Goal: Task Accomplishment & Management: Manage account settings

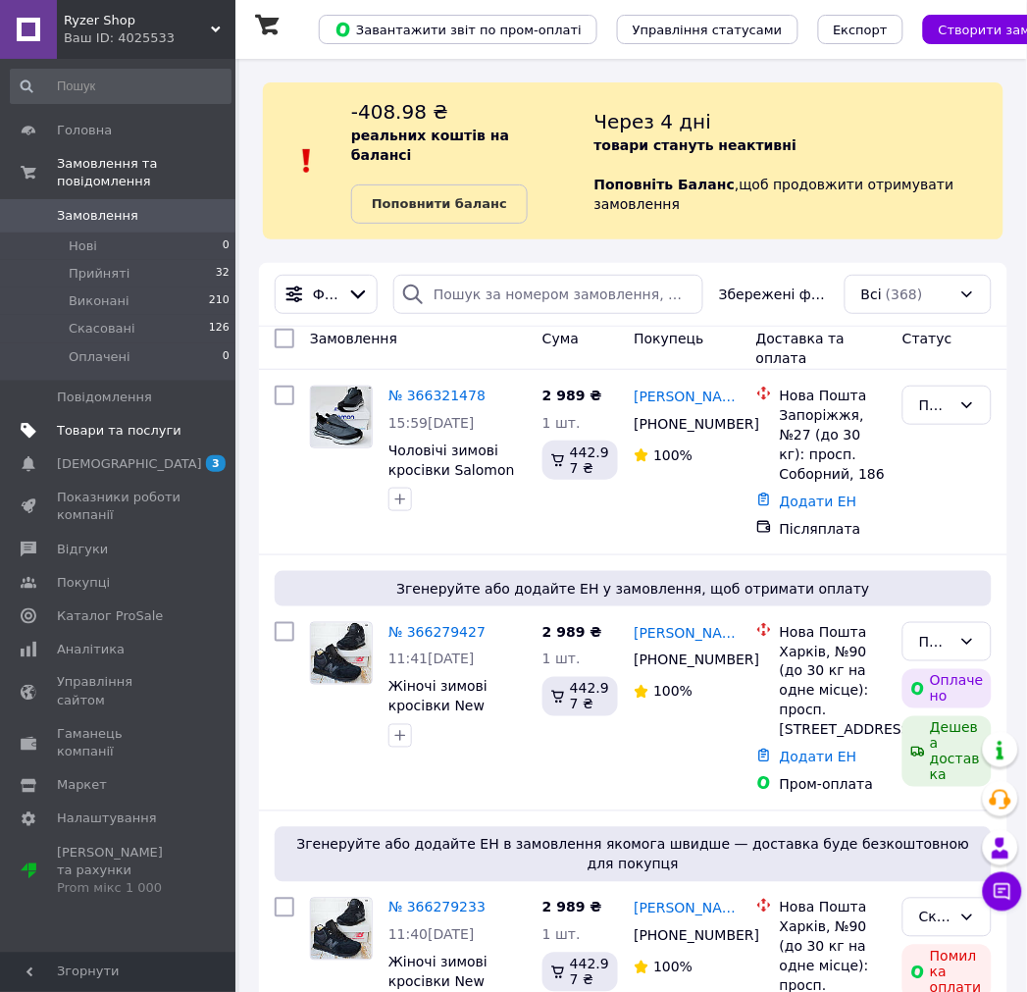
click at [138, 422] on span "Товари та послуги" at bounding box center [119, 431] width 125 height 18
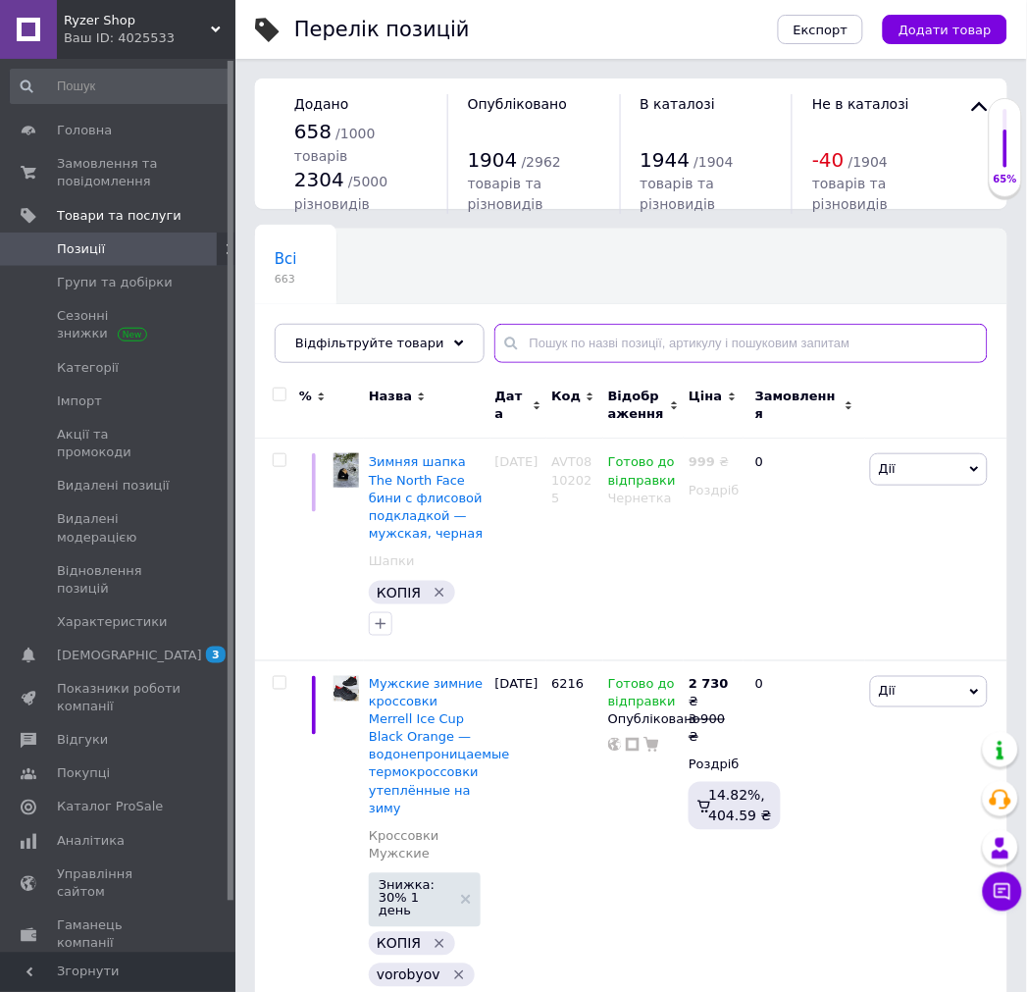
click at [585, 345] on input "text" at bounding box center [742, 343] width 494 height 39
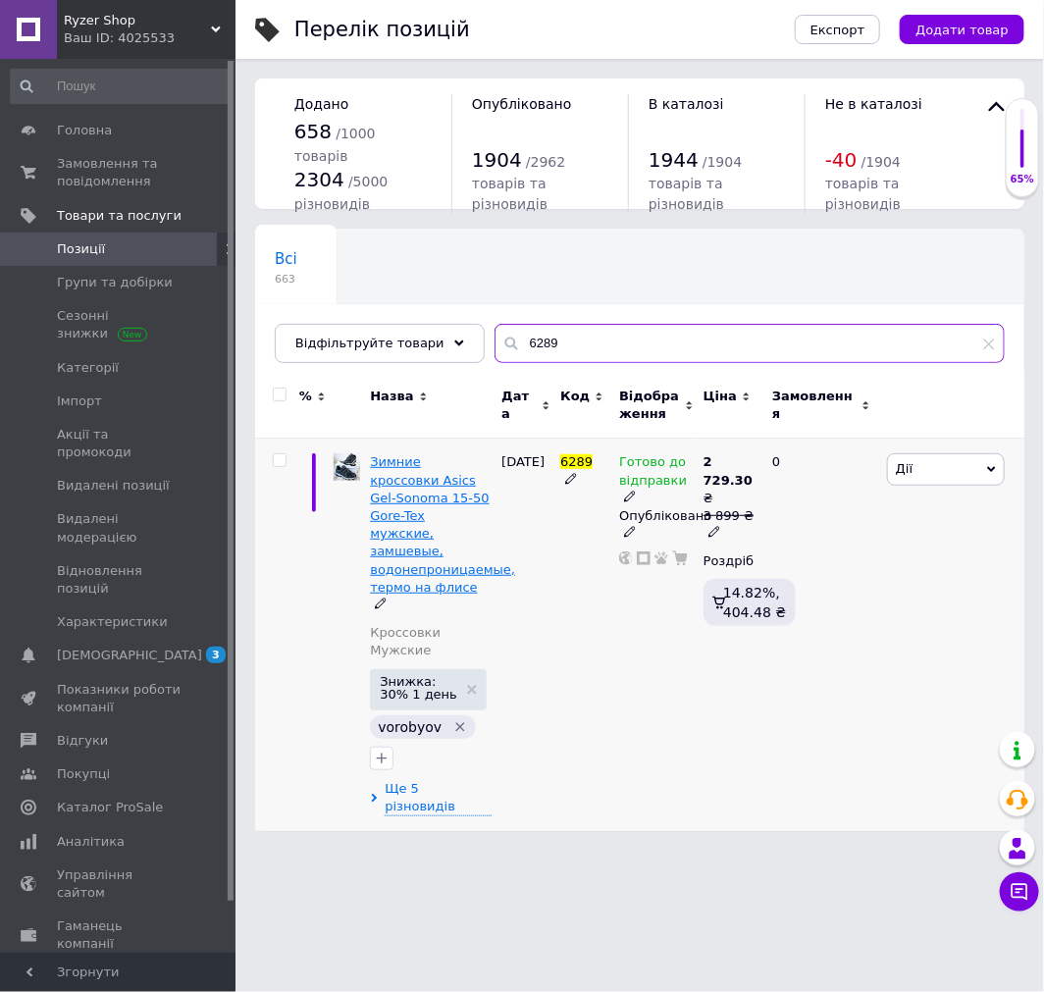
type input "6289"
click at [437, 505] on span "Зимние кроссовки Asics Gel-Sonoma 15-50 Gore-Tex мужские, замшевые, водонепрони…" at bounding box center [442, 523] width 145 height 139
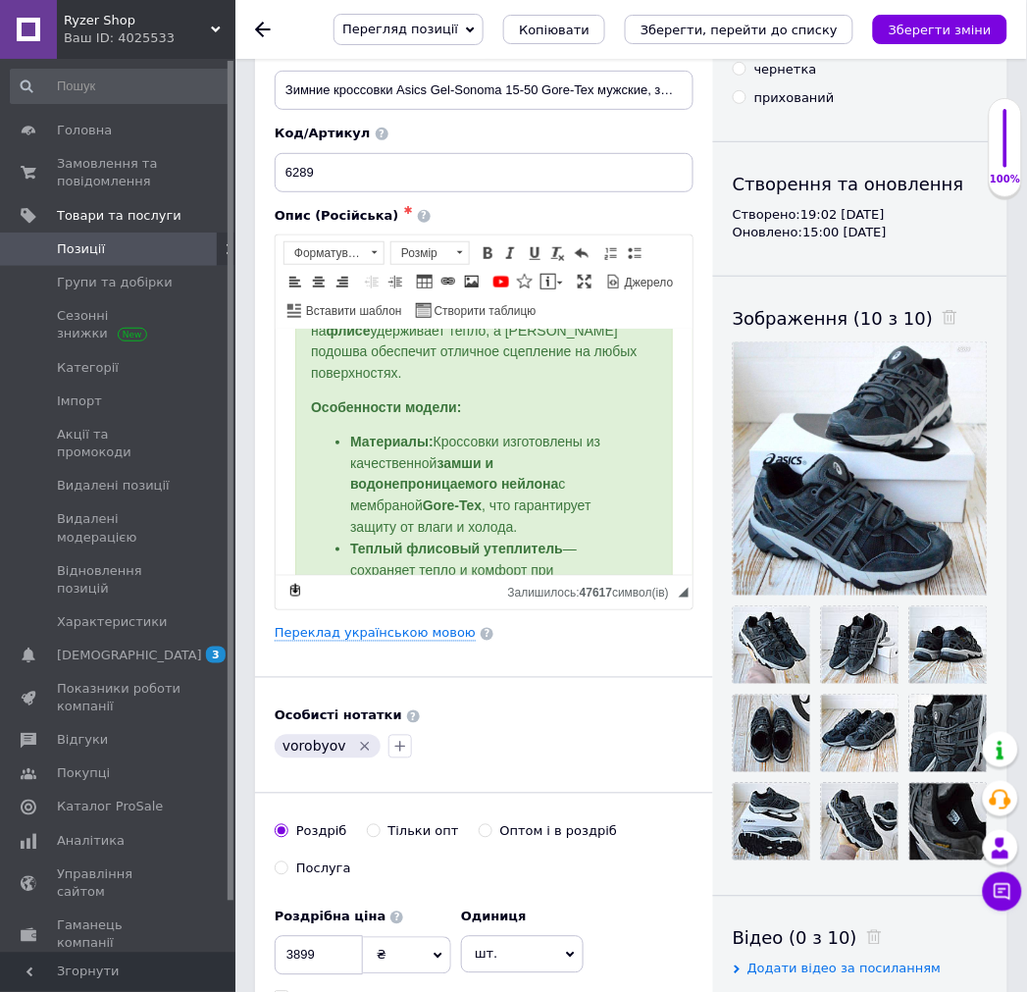
scroll to position [218, 0]
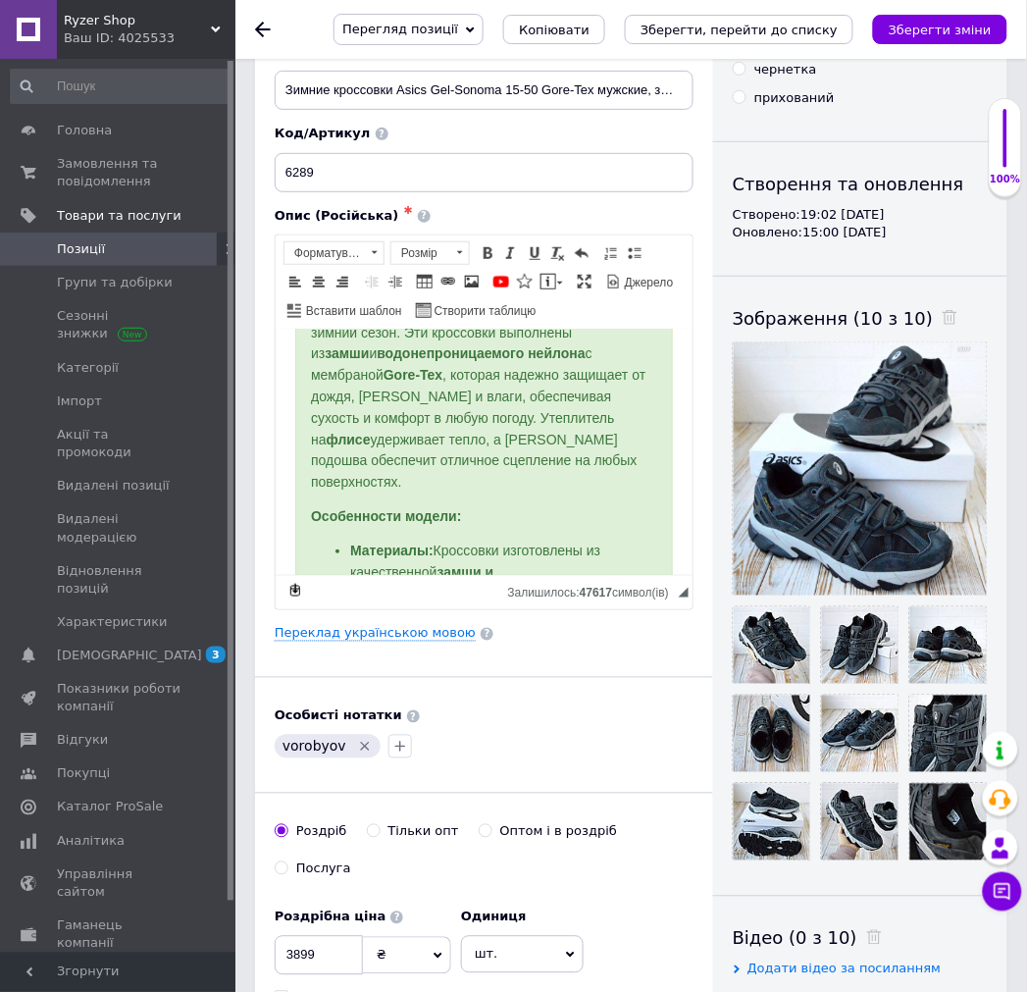
click at [611, 451] on p "Кроссовки Asics Gel-Sonoma 15-50 Gore-Tex — это высококачественная обувь для ак…" at bounding box center [483, 374] width 346 height 235
click at [330, 289] on link "По центру" at bounding box center [319, 282] width 22 height 22
click at [458, 505] on p "Редактор, 55F9B7E1-A274-4522-B079-E6EF0C25A316" at bounding box center [483, 515] width 346 height 21
click at [464, 289] on span at bounding box center [472, 282] width 16 height 16
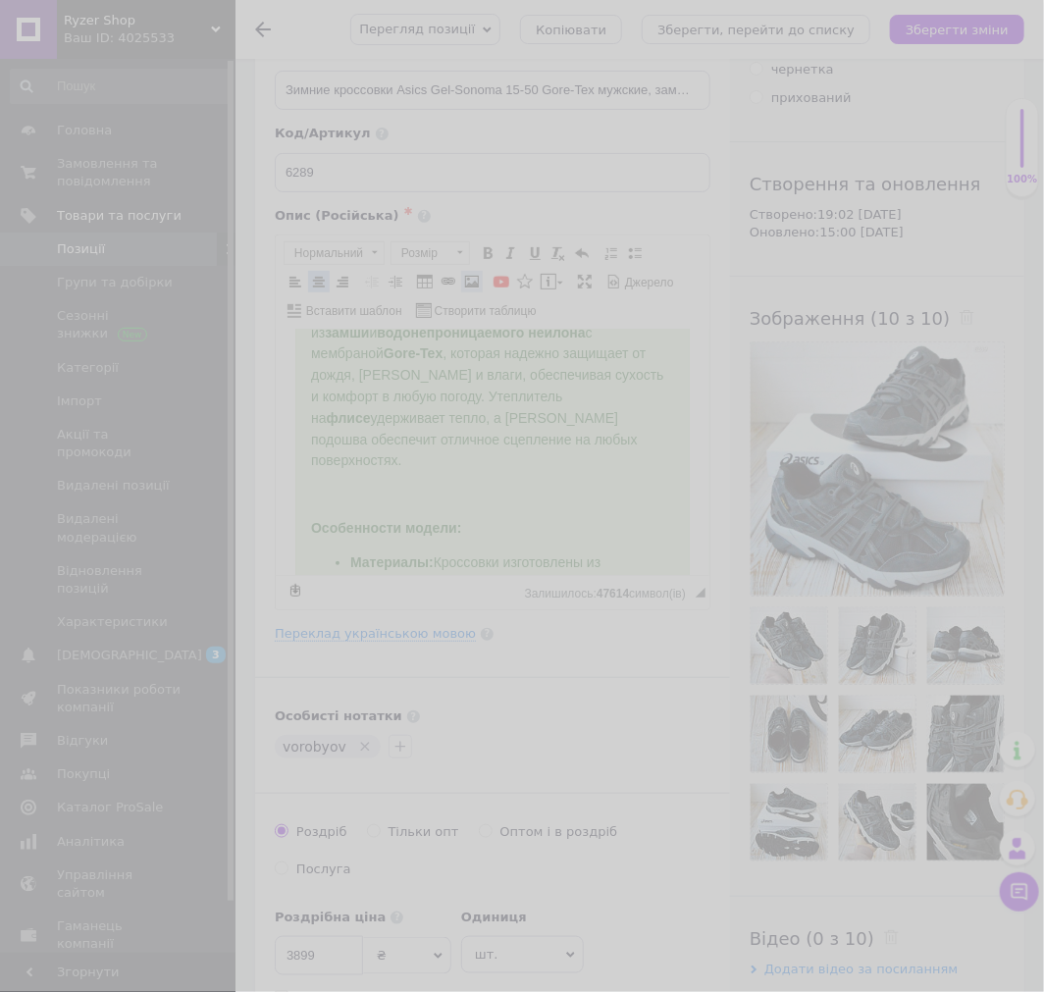
select select
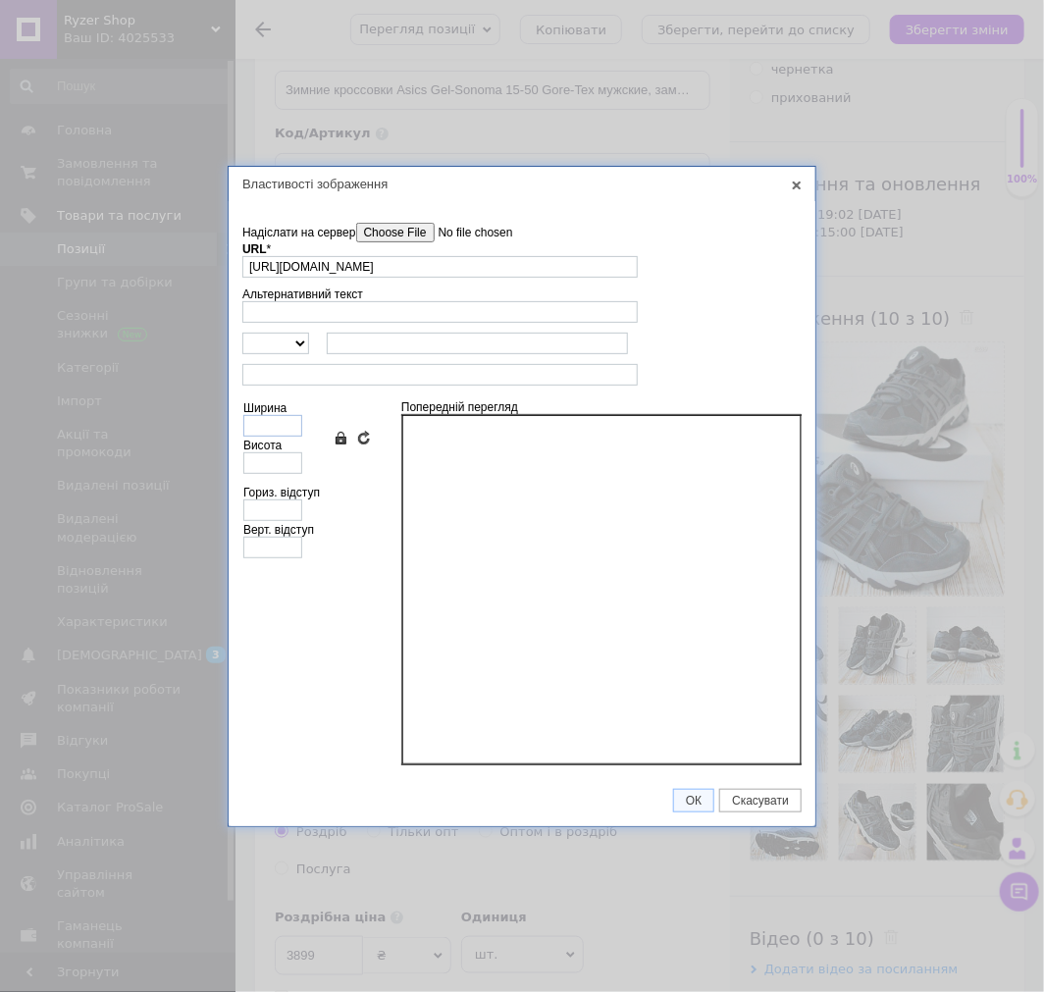
type input "https://s14.gifyu.com/images/bwoB3.gif"
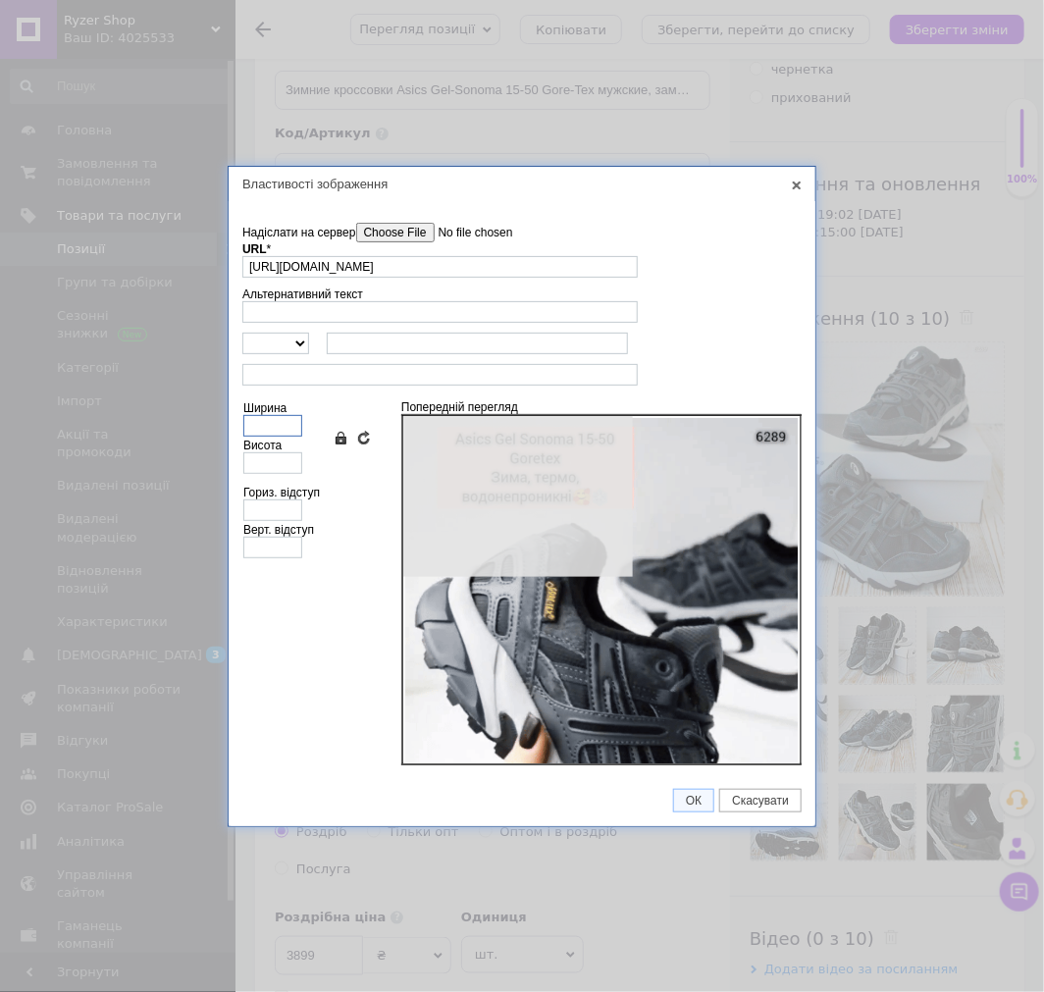
click at [260, 424] on input "Ширина" at bounding box center [272, 426] width 59 height 22
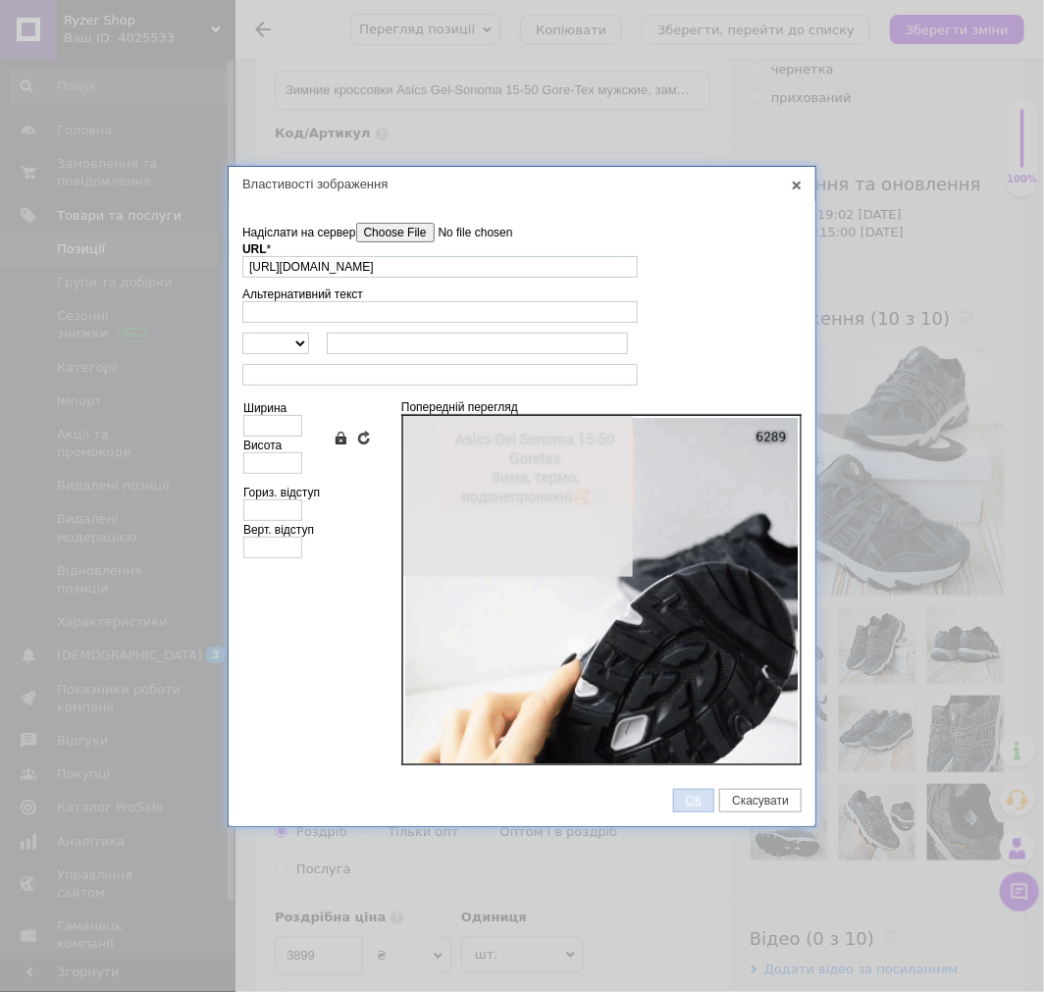
click at [693, 803] on link "ОК" at bounding box center [693, 801] width 41 height 24
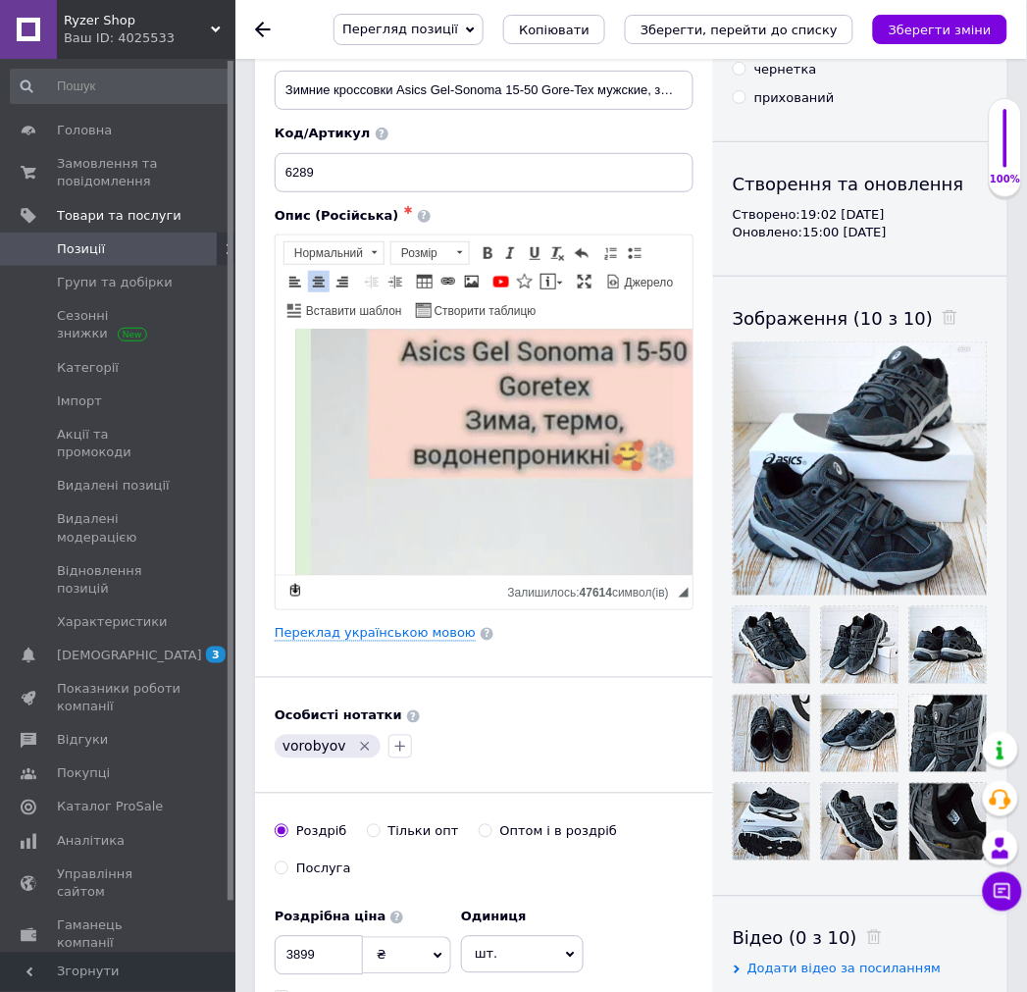
scroll to position [653, 0]
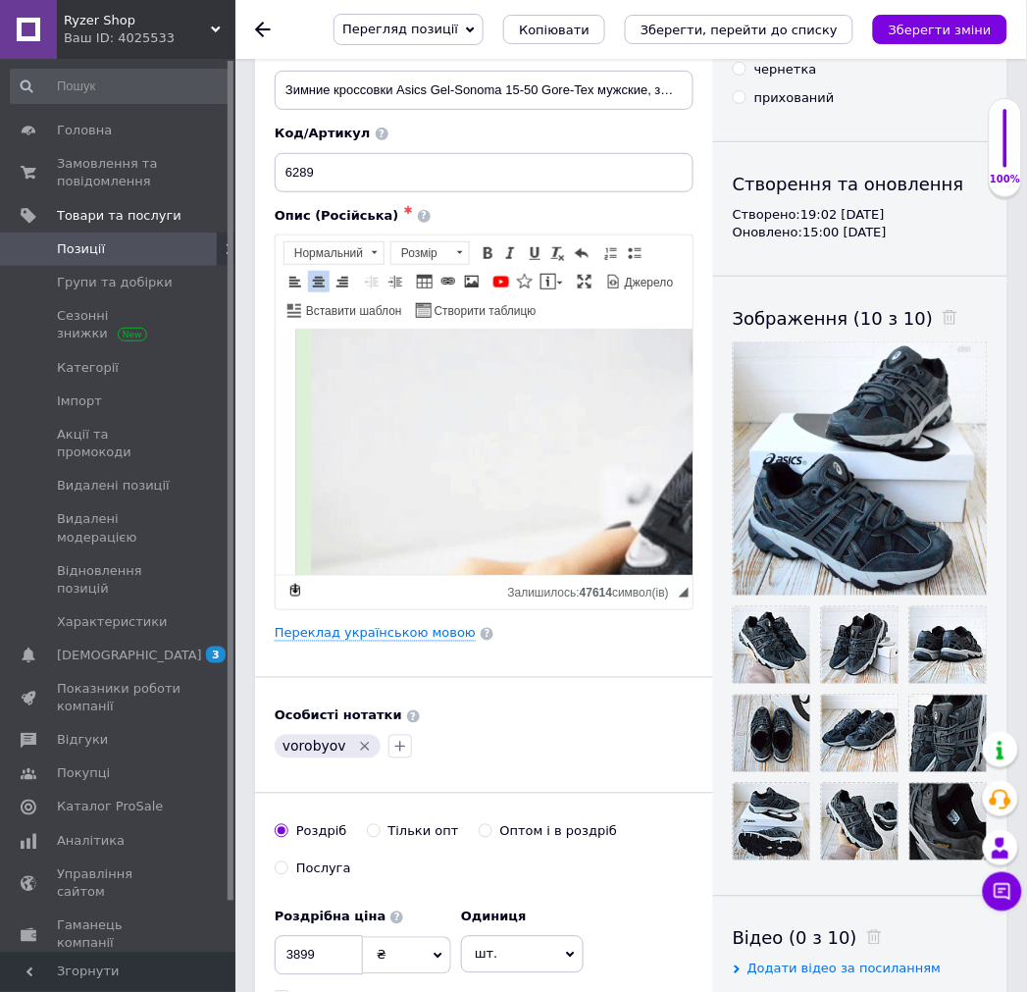
click at [948, 18] on button "Зберегти зміни" at bounding box center [940, 29] width 134 height 29
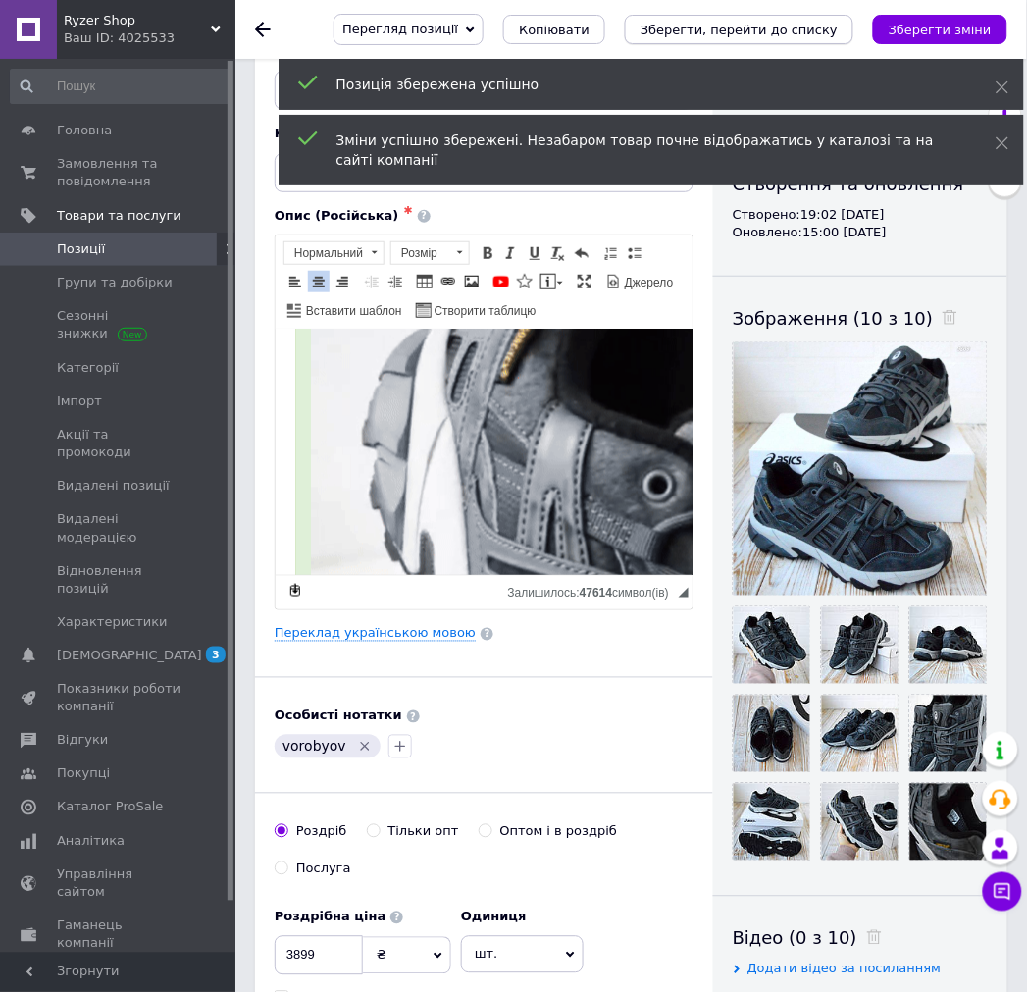
click at [756, 25] on icon "Зберегти, перейти до списку" at bounding box center [739, 30] width 197 height 15
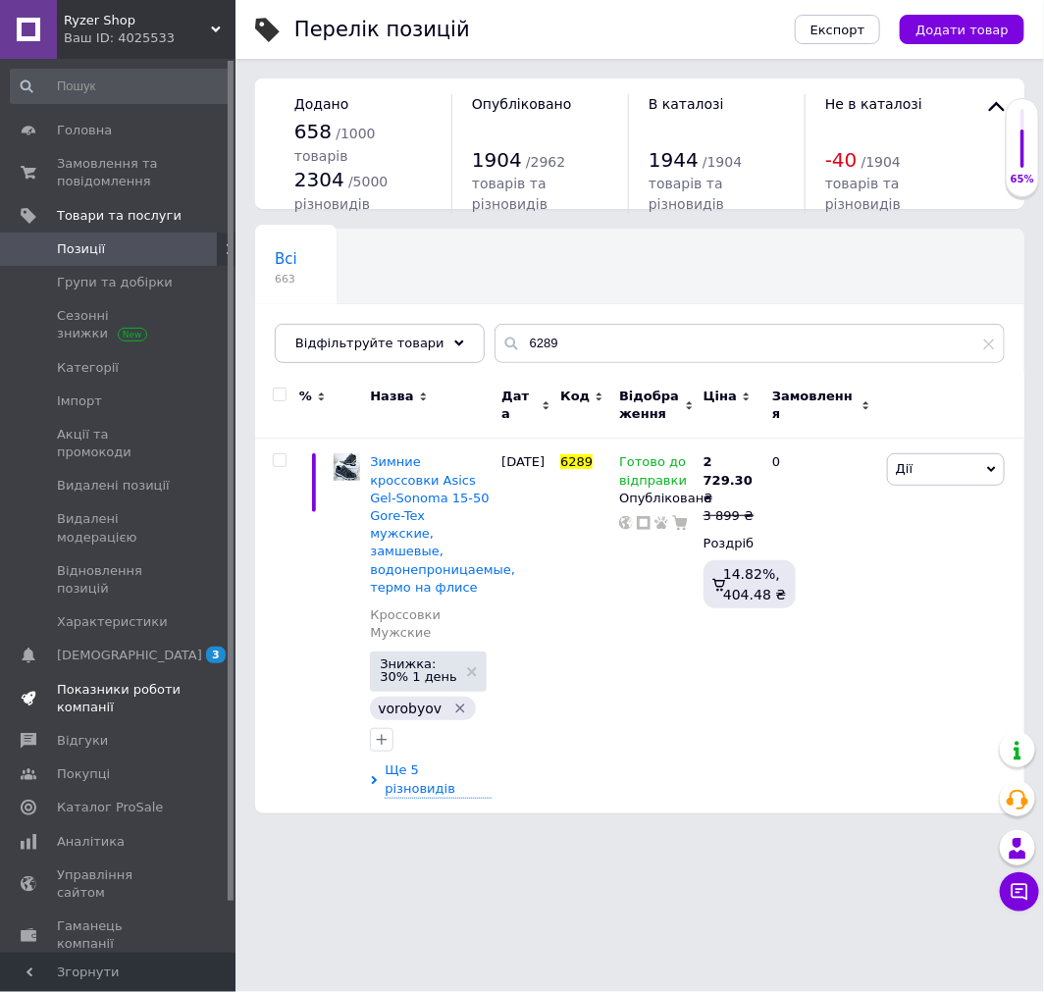
click at [75, 681] on span "Показники роботи компанії" at bounding box center [119, 698] width 125 height 35
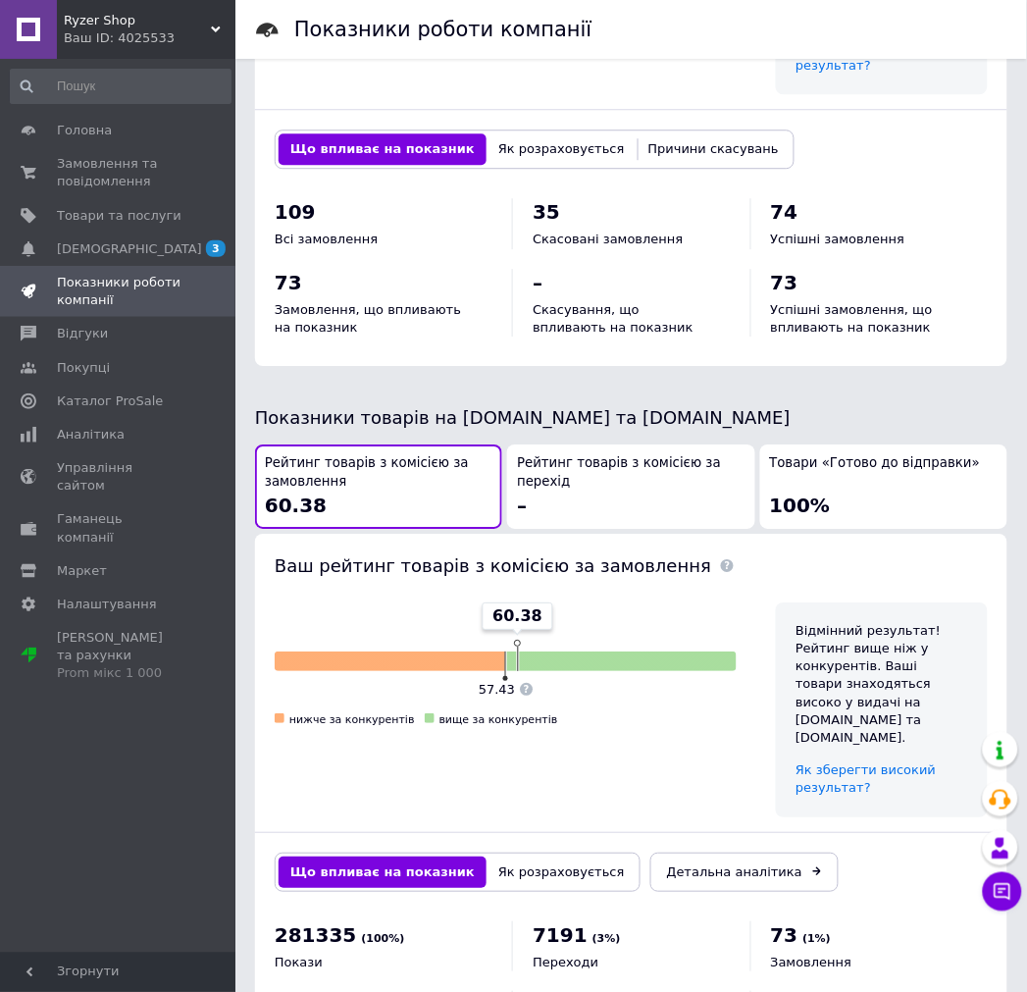
scroll to position [918, 0]
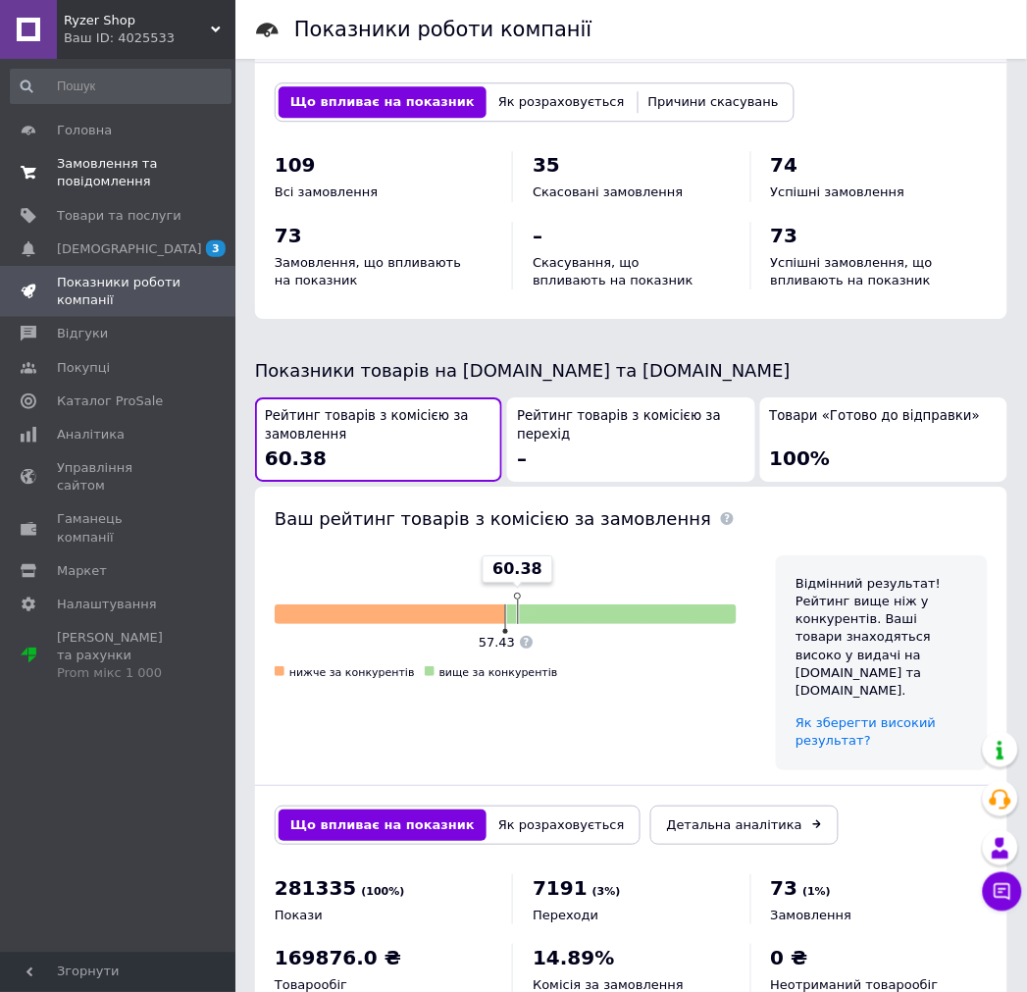
click at [114, 169] on span "Замовлення та повідомлення" at bounding box center [119, 172] width 125 height 35
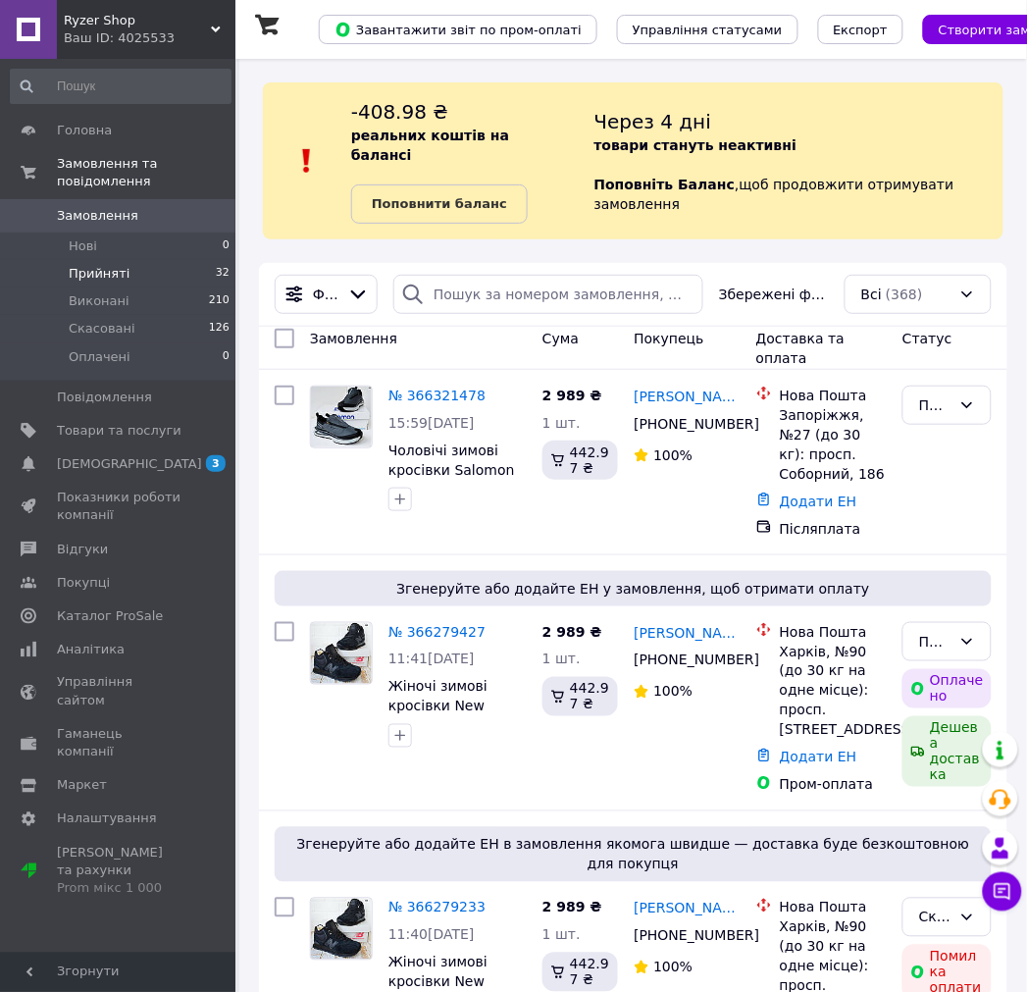
click at [65, 260] on li "Прийняті 32" at bounding box center [120, 273] width 241 height 27
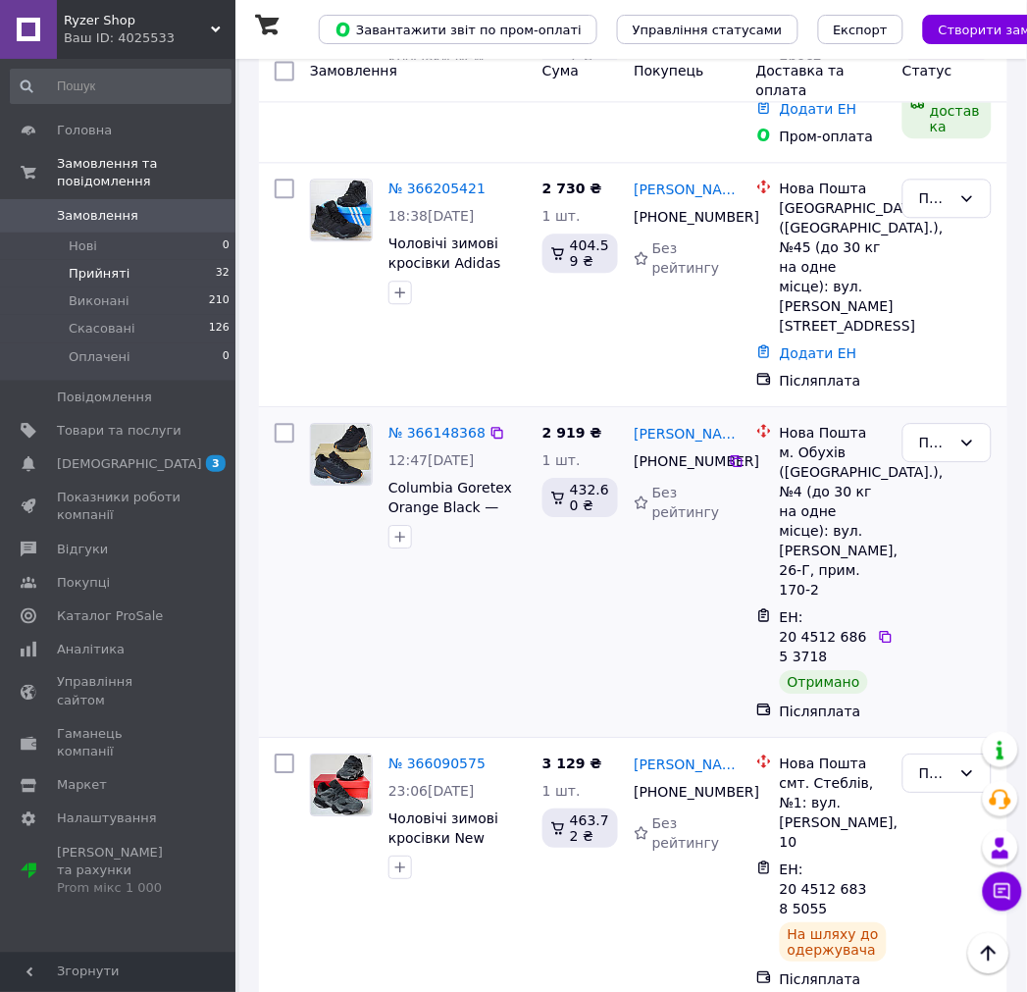
scroll to position [762, 0]
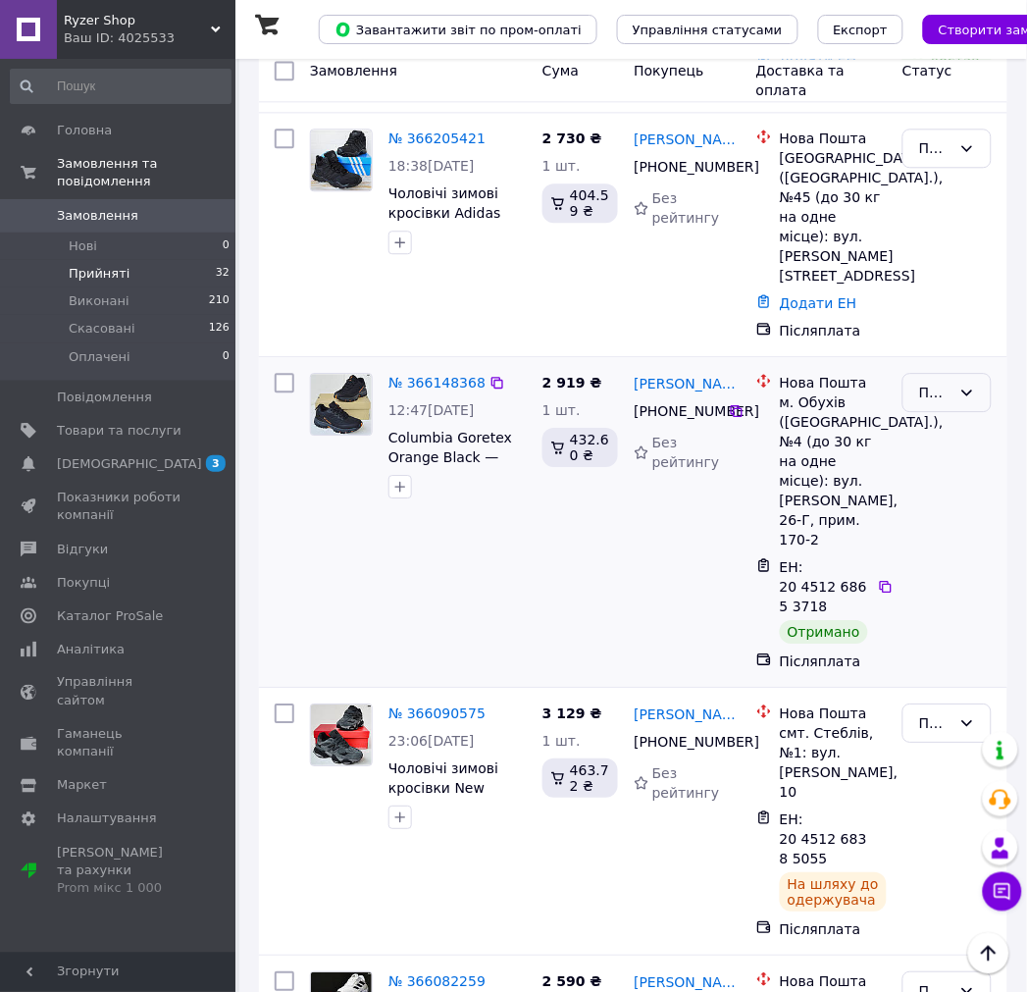
click at [963, 385] on icon at bounding box center [968, 393] width 16 height 16
click at [955, 370] on li "Виконано" at bounding box center [948, 386] width 87 height 55
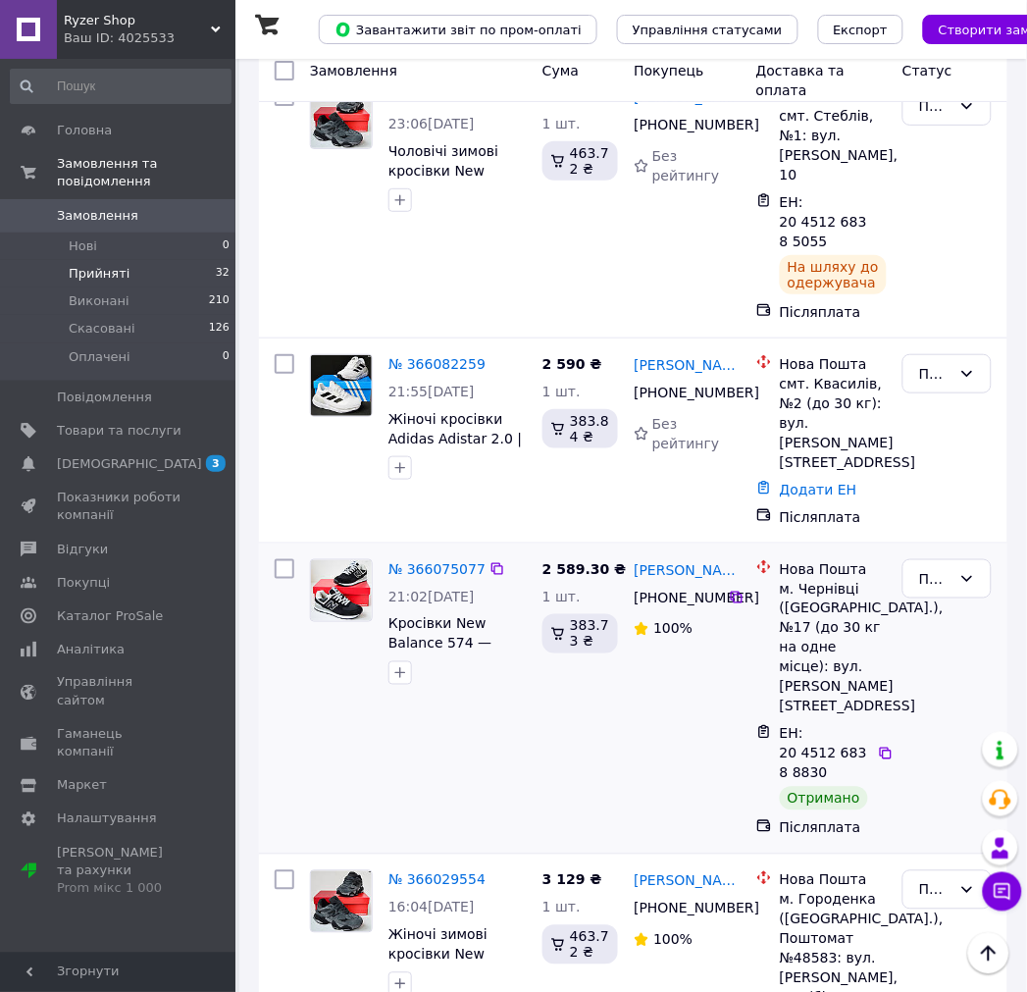
scroll to position [1417, 0]
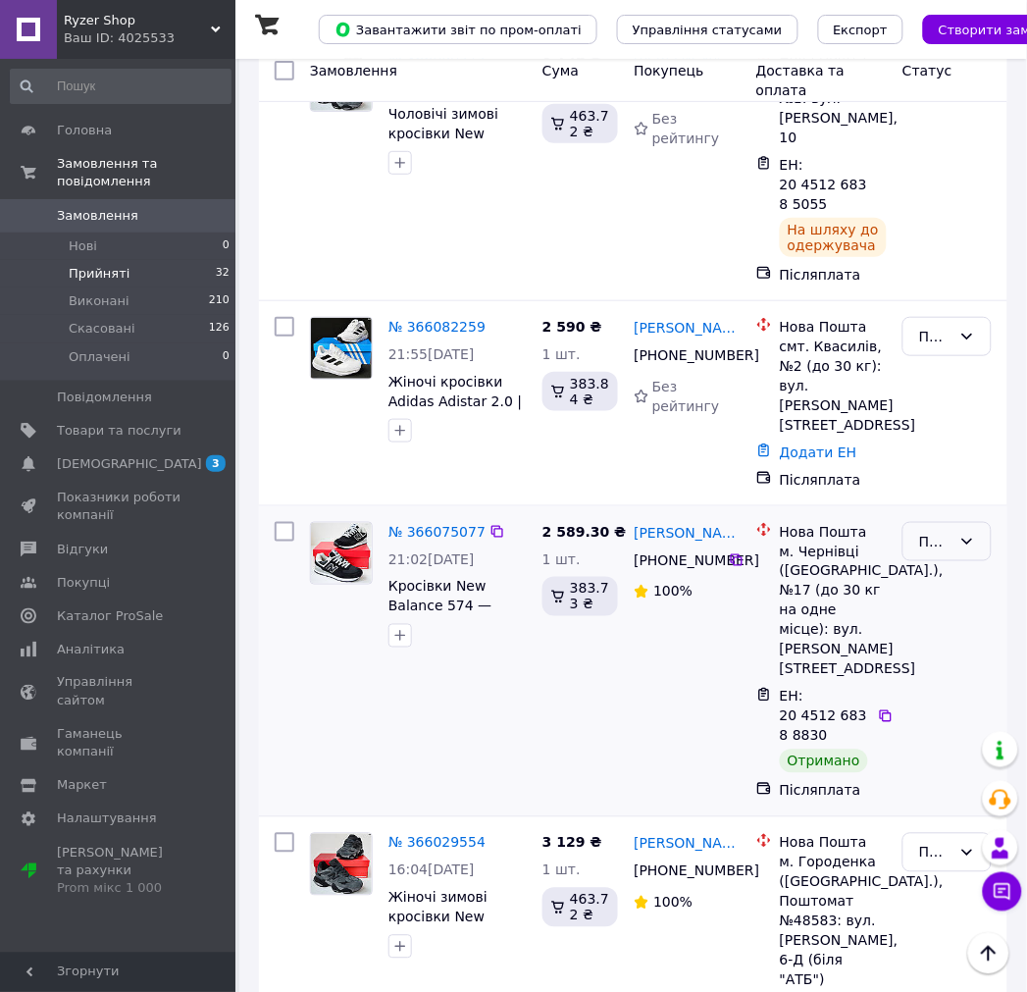
click at [939, 531] on div "Прийнято" at bounding box center [935, 542] width 32 height 22
click at [945, 495] on li "Виконано" at bounding box center [948, 497] width 87 height 55
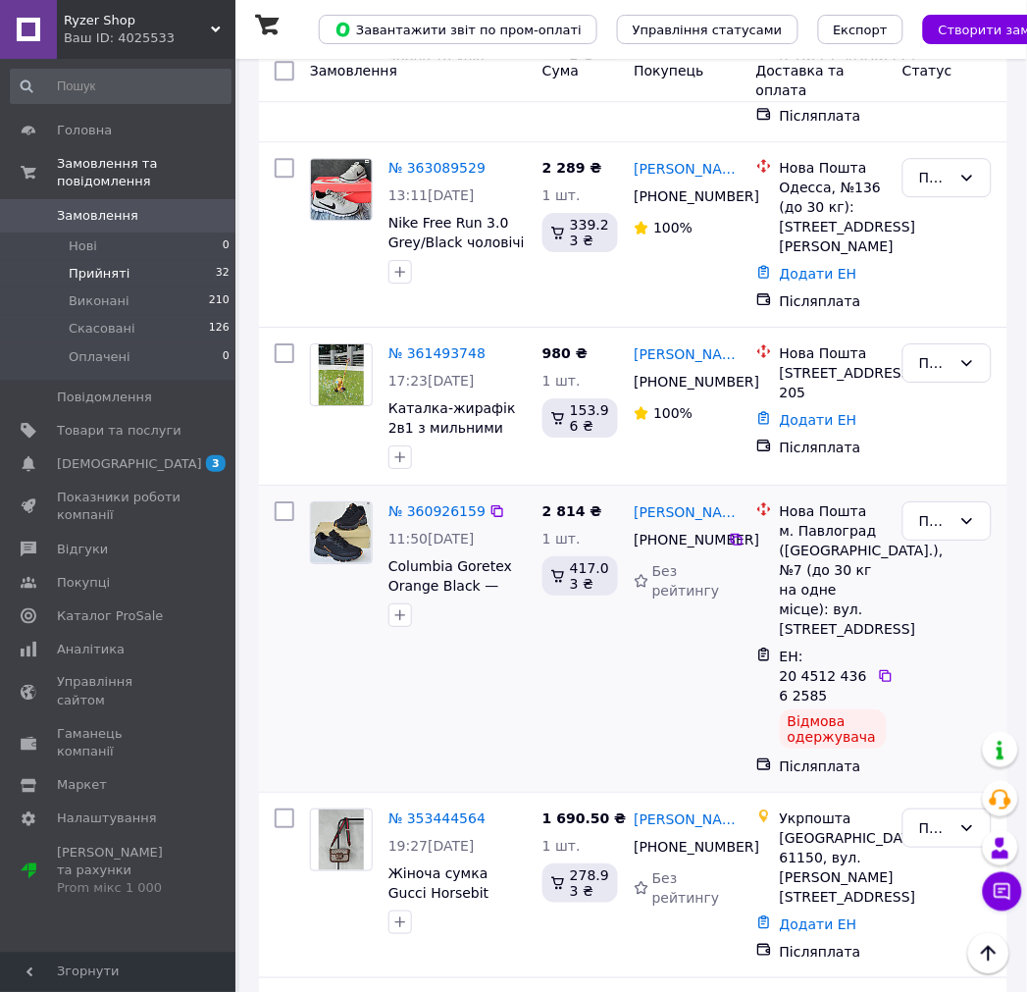
scroll to position [3706, 0]
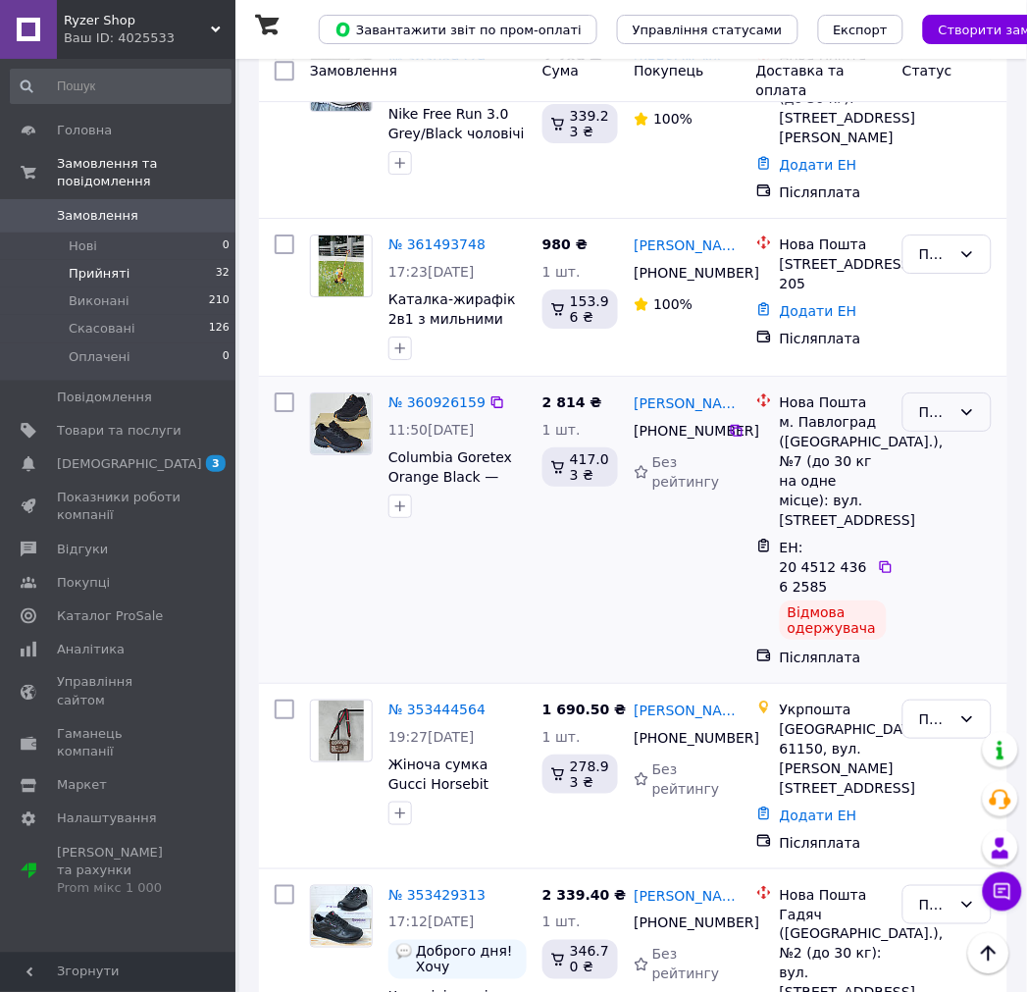
click at [960, 404] on icon at bounding box center [968, 412] width 16 height 16
click at [945, 418] on li "Скасовано" at bounding box center [948, 430] width 87 height 55
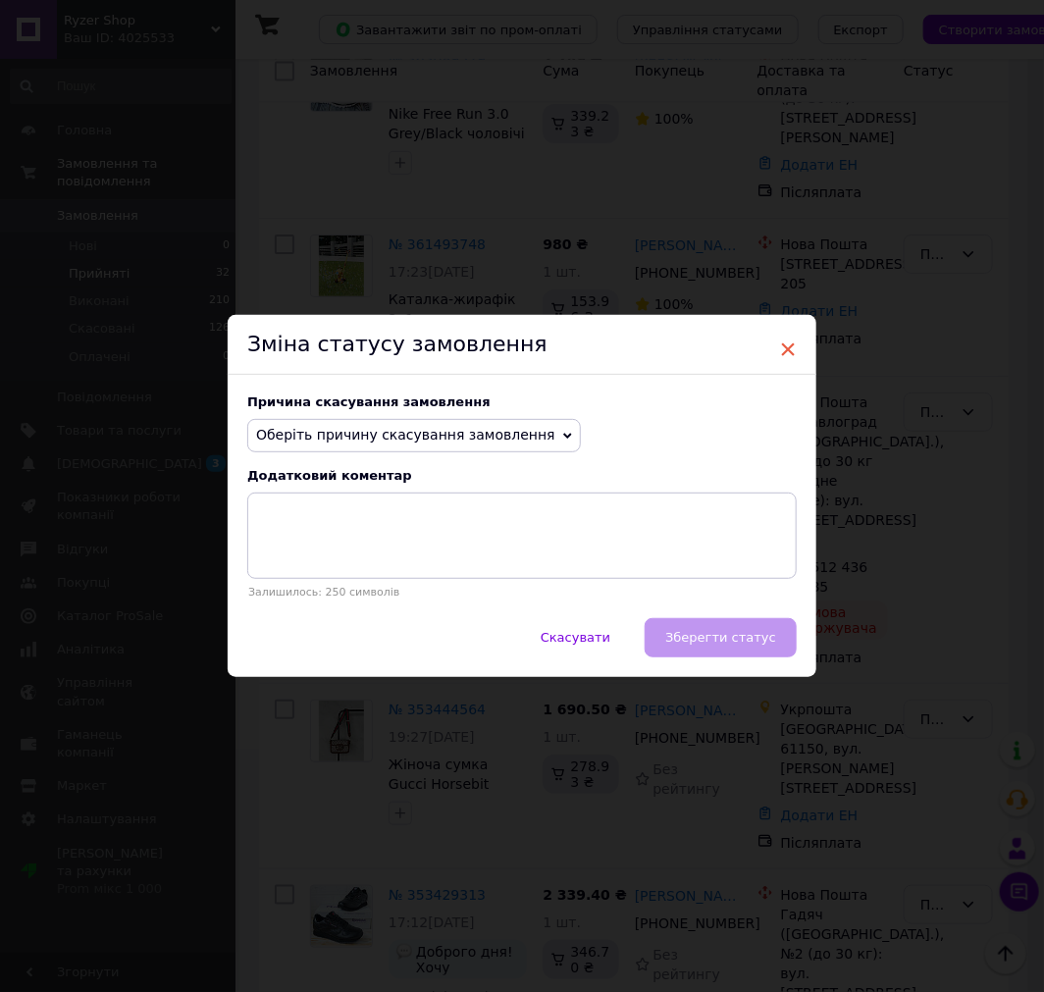
click at [783, 341] on span "×" at bounding box center [788, 349] width 18 height 33
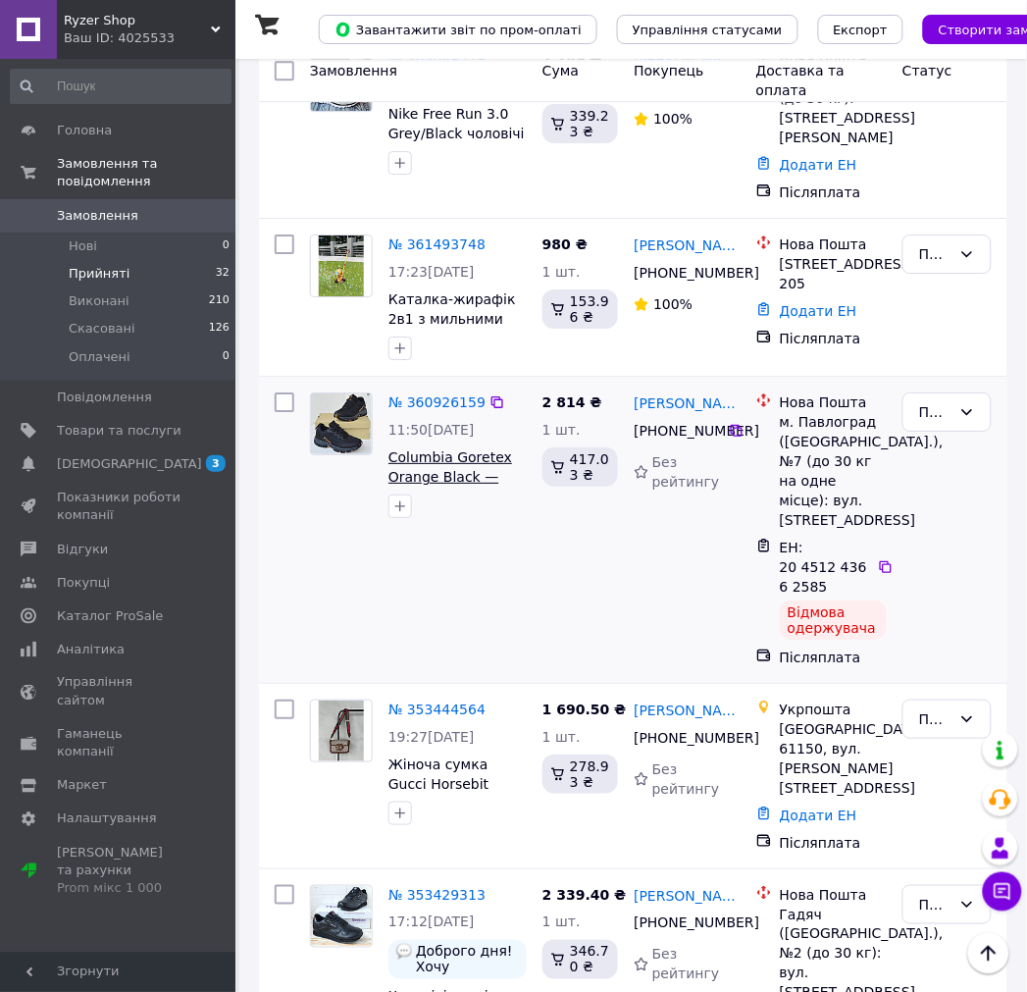
click at [430, 449] on span "Columbia Goretex Orange Black — чоловічі зимові кросівки Коламбія Гортекс, водо…" at bounding box center [455, 515] width 132 height 133
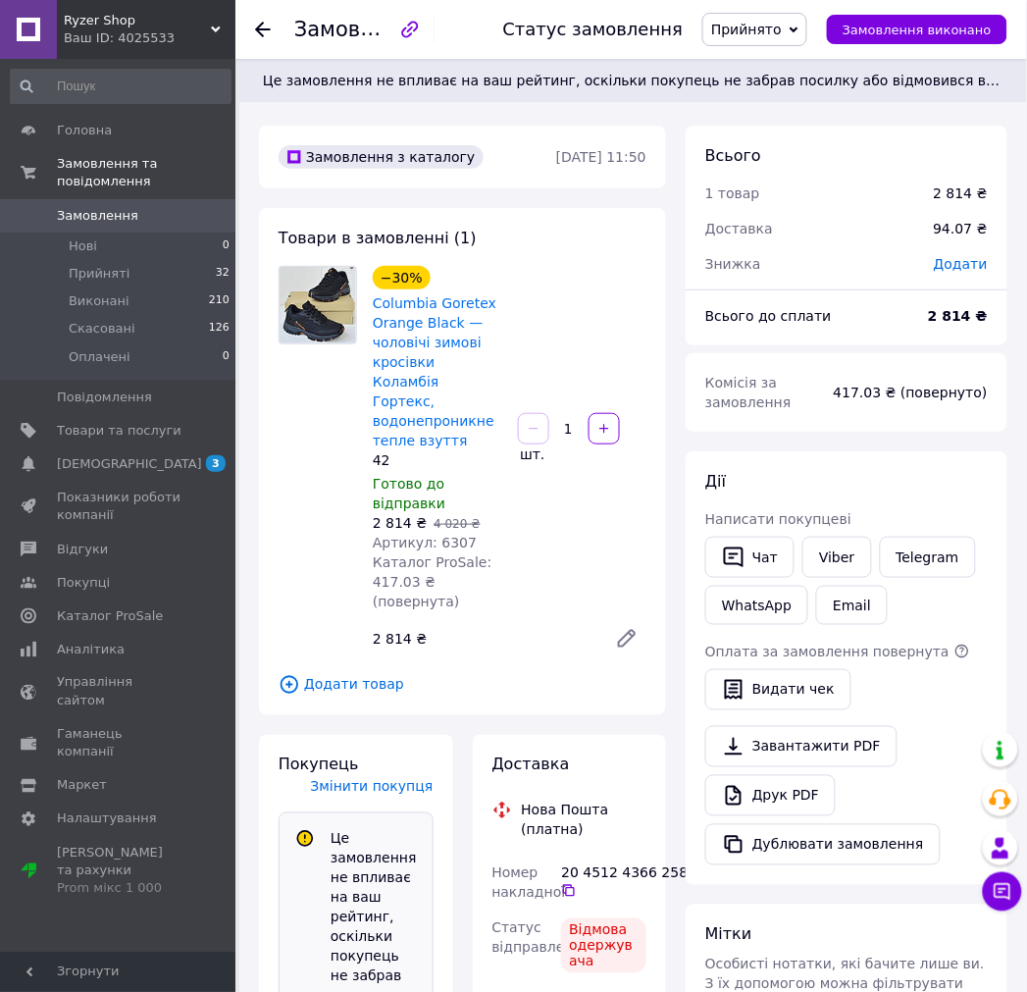
click at [780, 25] on span "Прийнято" at bounding box center [746, 30] width 71 height 16
click at [789, 99] on li "Скасовано" at bounding box center [754, 97] width 103 height 29
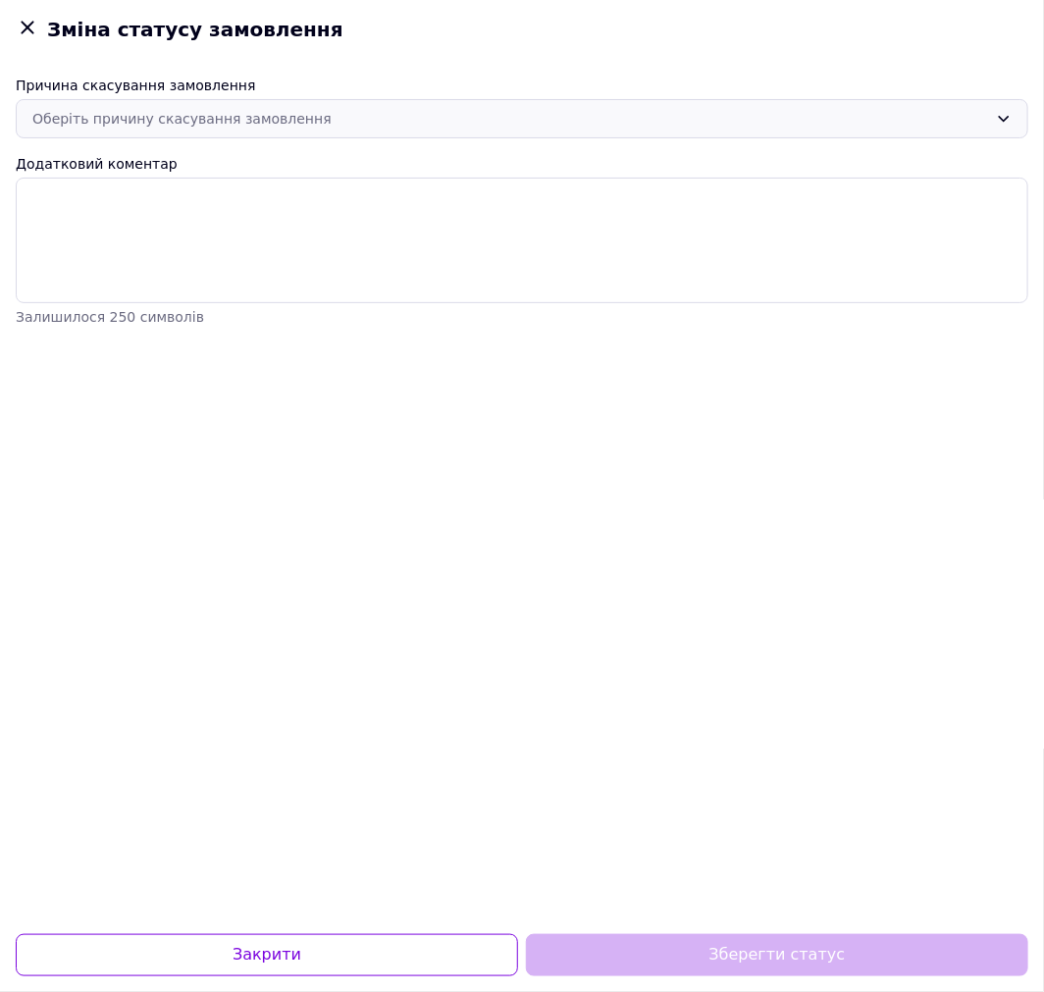
click at [139, 130] on div "Оберіть причину скасування замовлення" at bounding box center [522, 118] width 1013 height 39
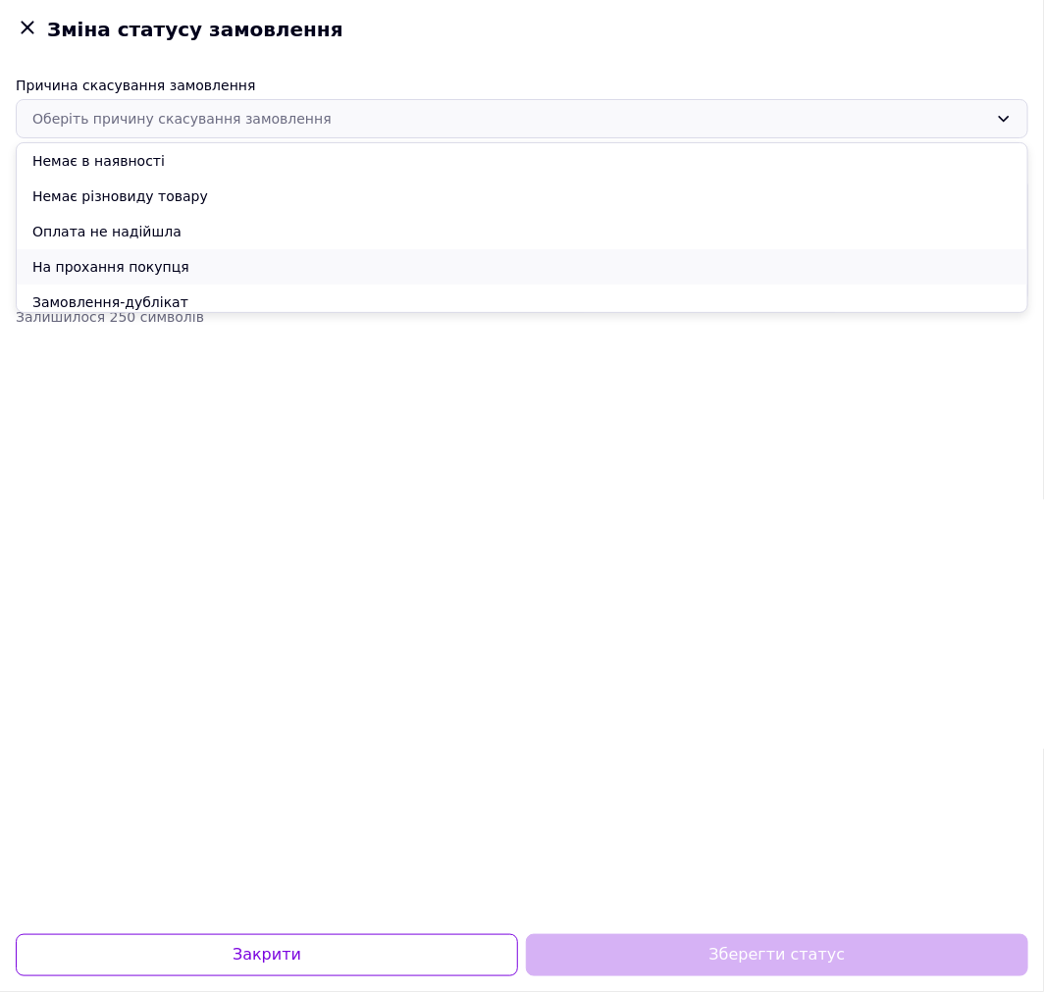
click at [116, 268] on li "На прохання покупця" at bounding box center [522, 266] width 1011 height 35
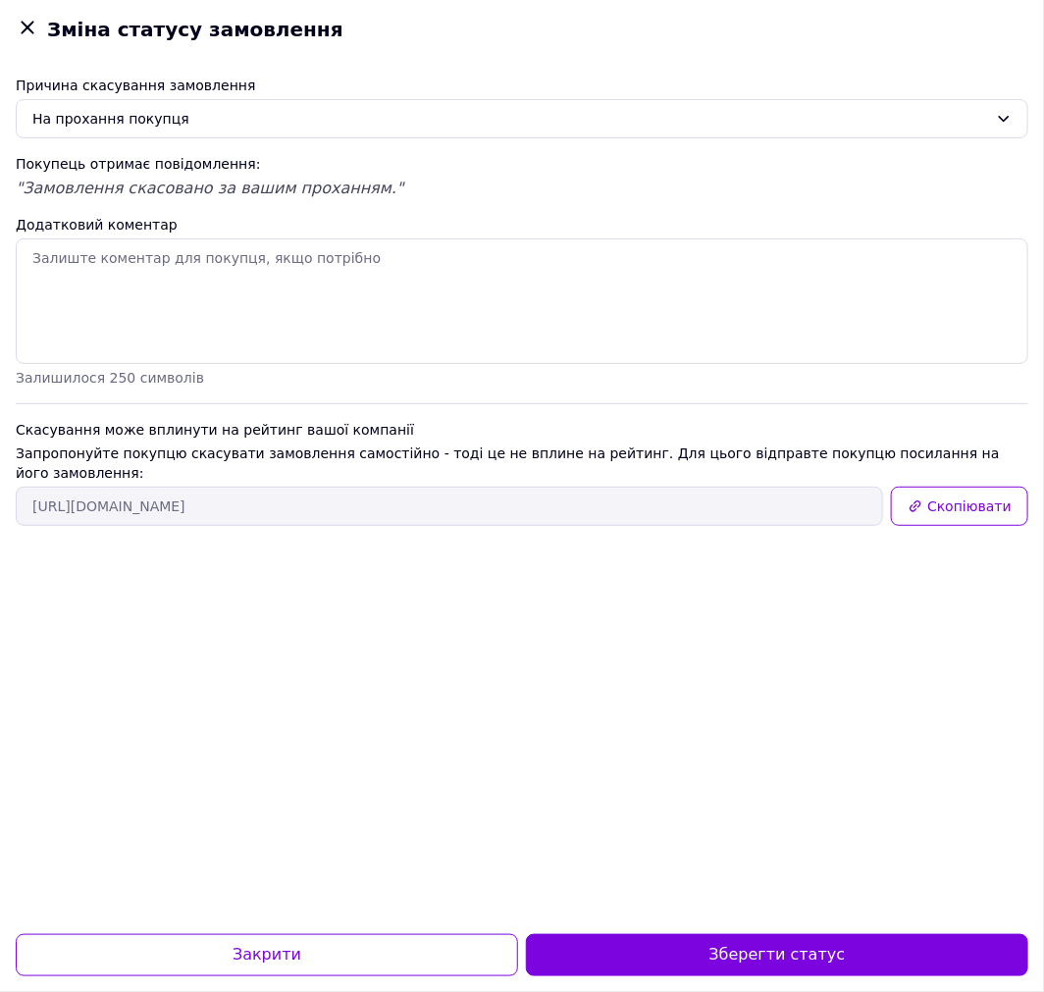
click at [692, 949] on button "Зберегти статус" at bounding box center [777, 955] width 502 height 42
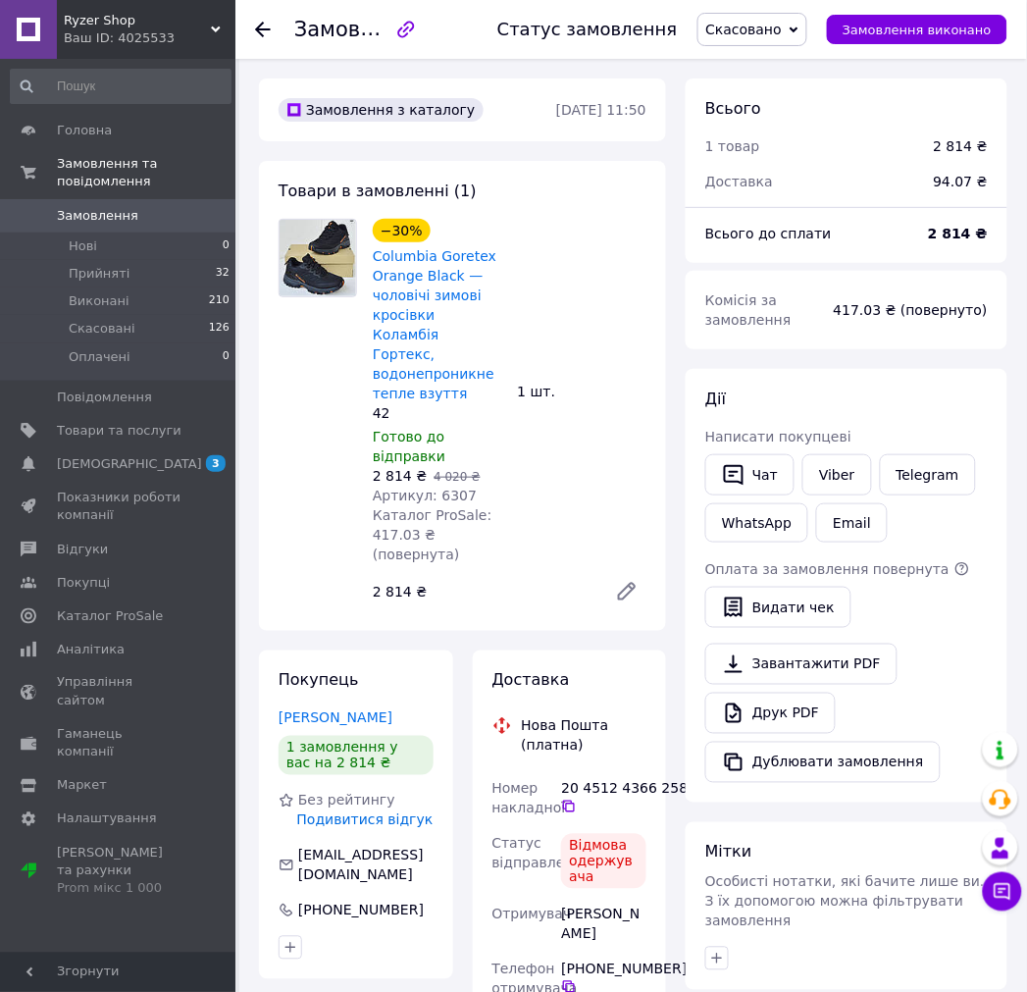
click at [261, 32] on icon at bounding box center [263, 30] width 16 height 16
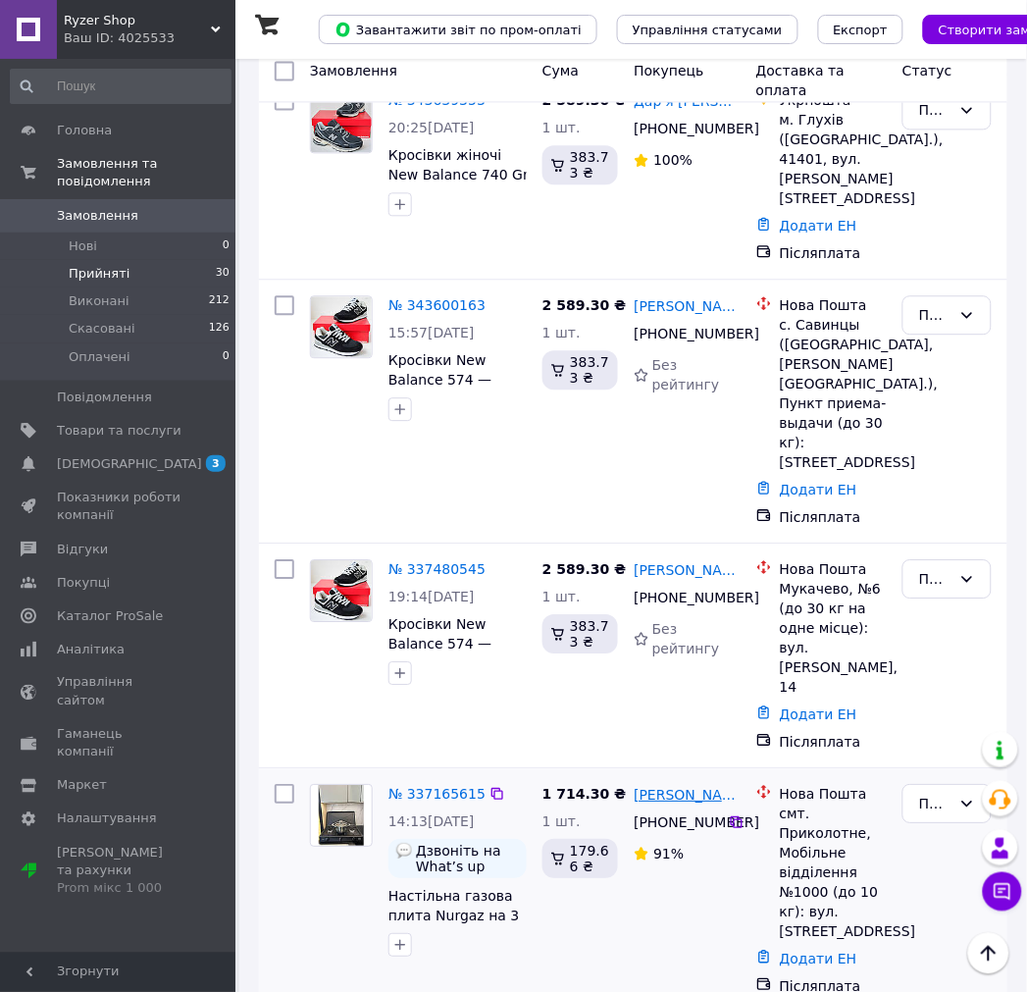
scroll to position [6000, 0]
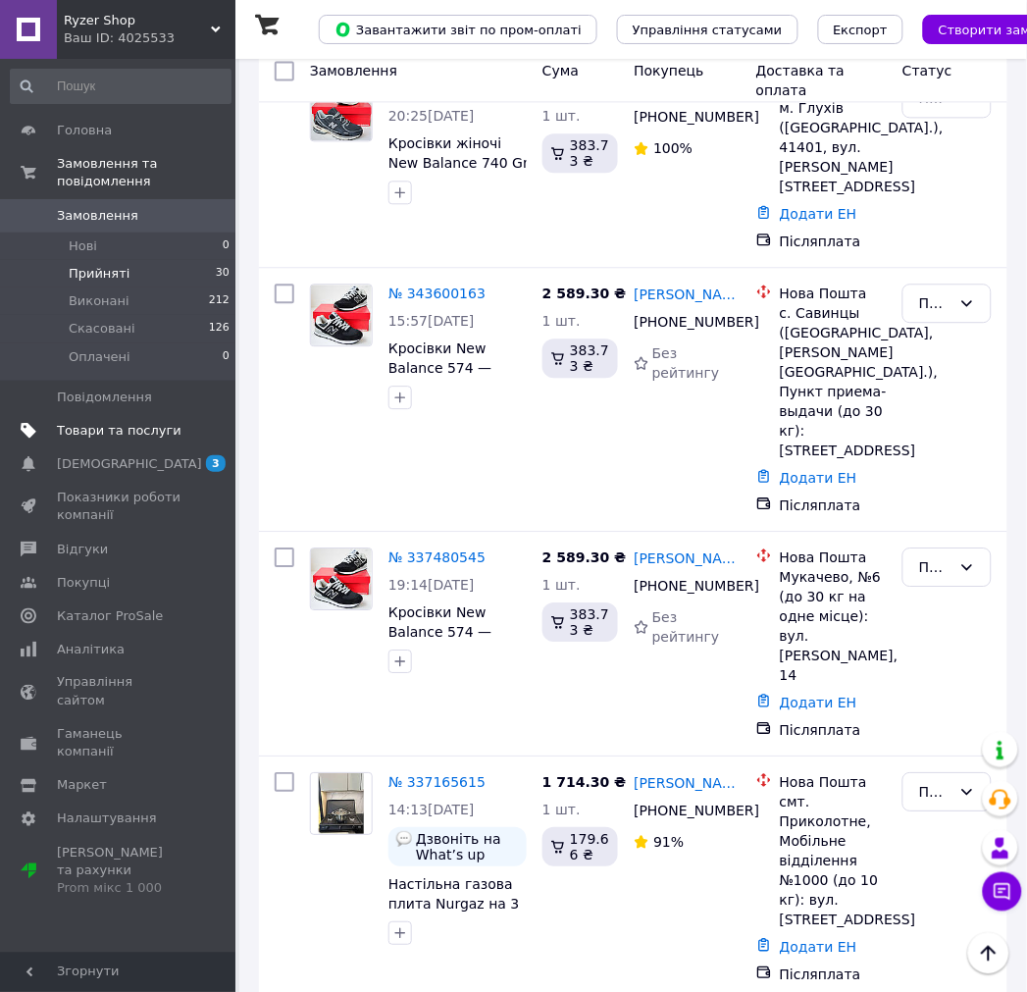
click at [100, 427] on link "Товари та послуги" at bounding box center [120, 430] width 241 height 33
